Goal: Task Accomplishment & Management: Use online tool/utility

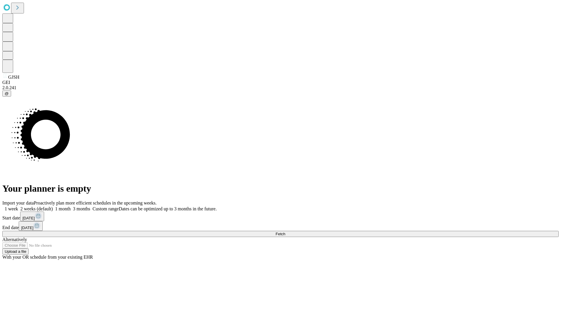
click at [285, 231] on span "Fetch" at bounding box center [281, 233] width 10 height 4
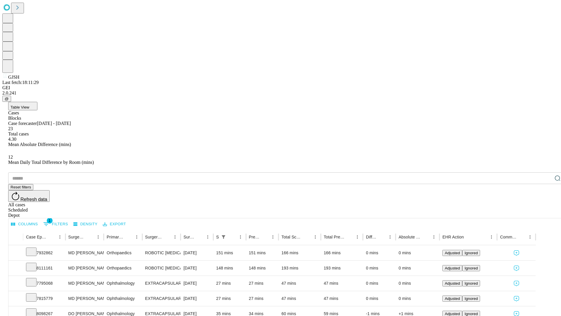
scroll to position [19, 0]
